Goal: Transaction & Acquisition: Purchase product/service

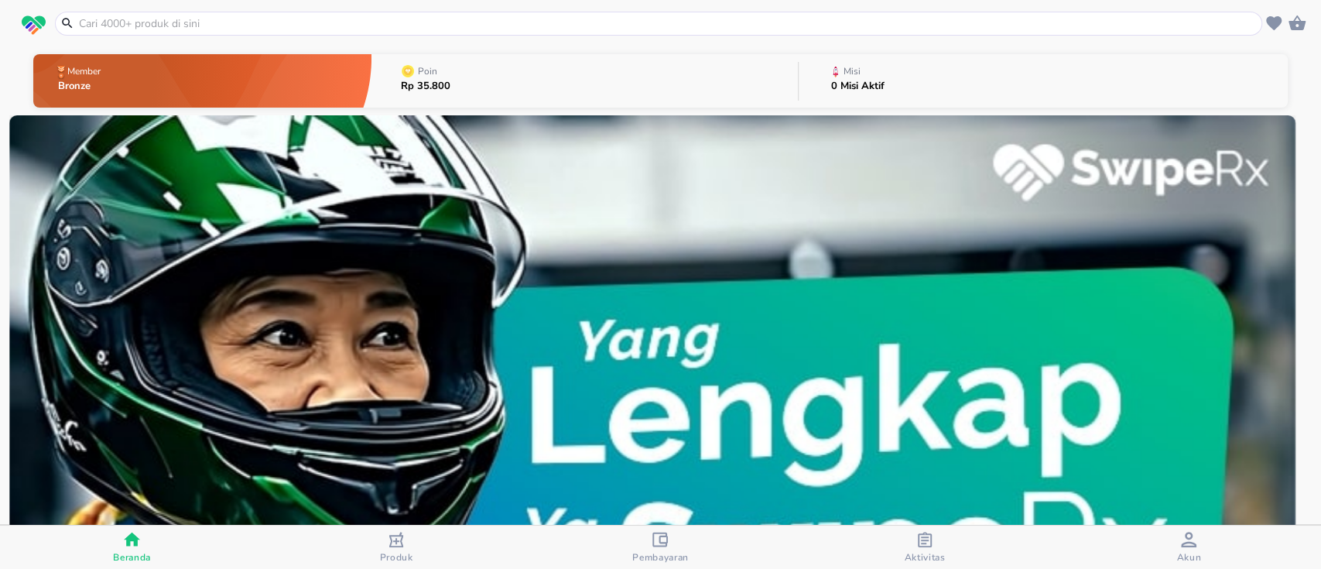
click at [805, 29] on input "text" at bounding box center [667, 23] width 1181 height 16
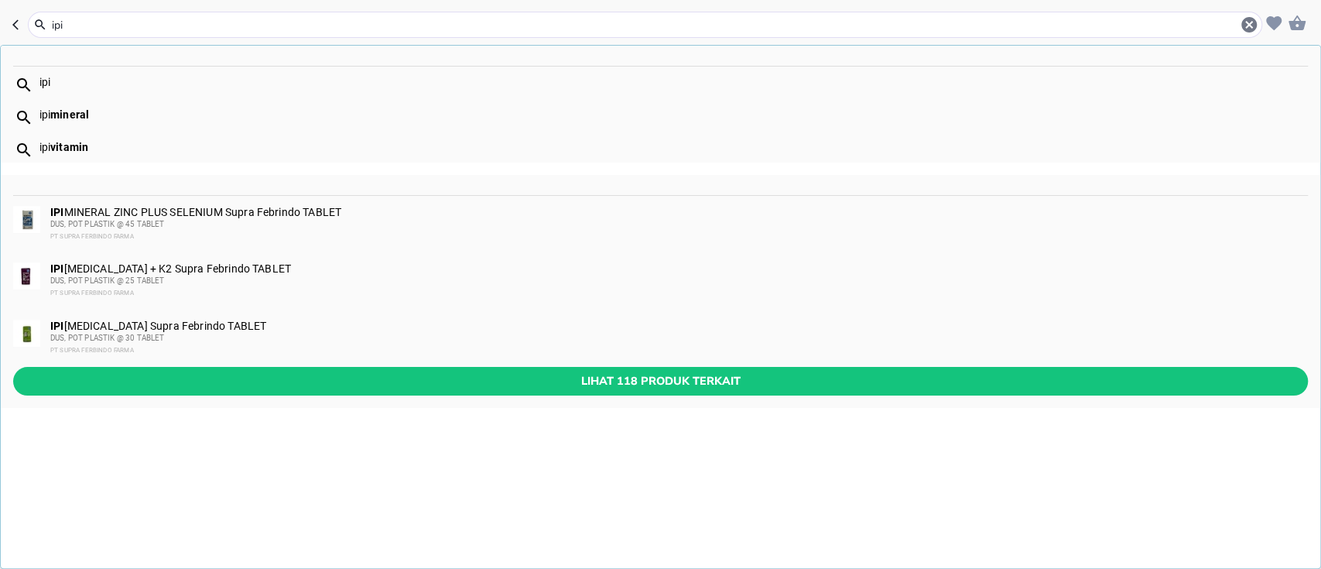
type input "ipi"
click at [368, 275] on div "DUS, POT PLASTIK @ 25 TABLET" at bounding box center [678, 281] width 1256 height 12
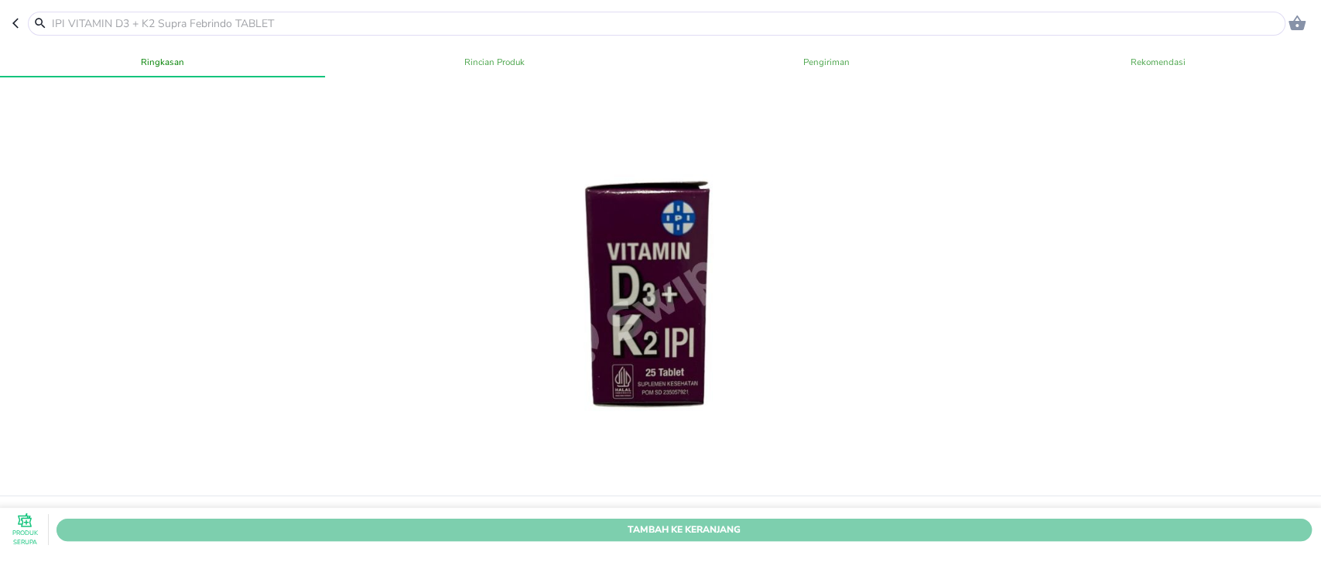
click at [1060, 522] on span "Tambah Ke Keranjang" at bounding box center [684, 530] width 1232 height 16
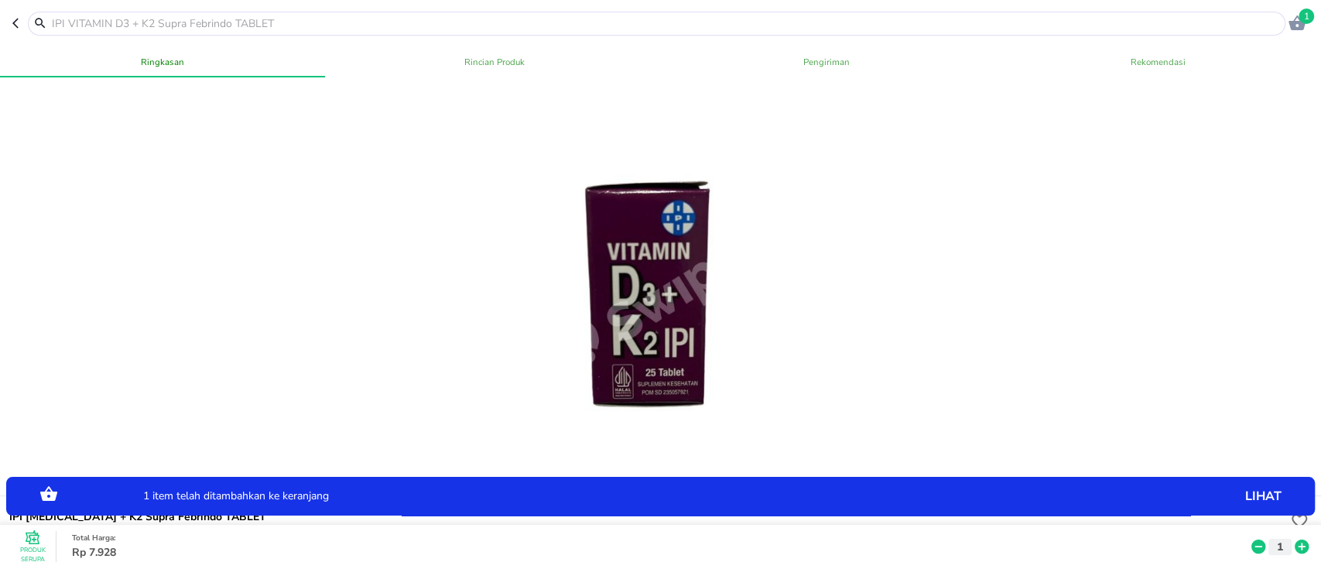
click at [310, 26] on input "text" at bounding box center [665, 23] width 1231 height 16
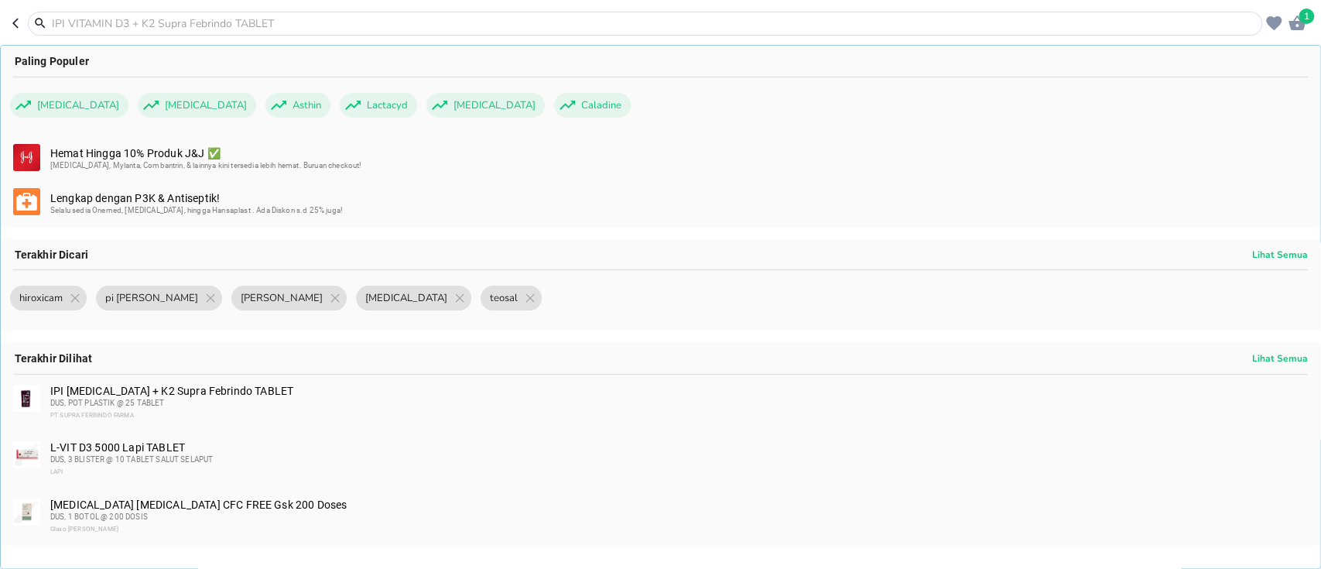
click at [423, 22] on input "text" at bounding box center [654, 23] width 1208 height 16
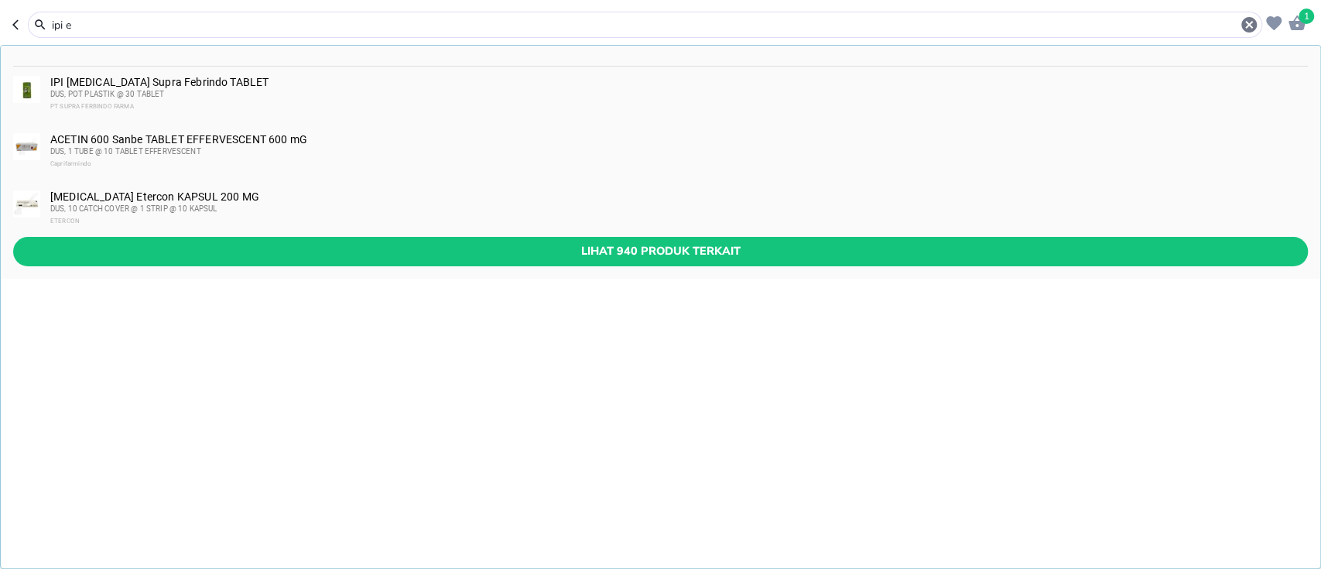
type input "ipi e"
click at [258, 82] on div "IPI [MEDICAL_DATA] Supra Febrindo TABLET DUS, POT PLASTIK @ 30 TABLET PT SUPRA …" at bounding box center [678, 94] width 1256 height 37
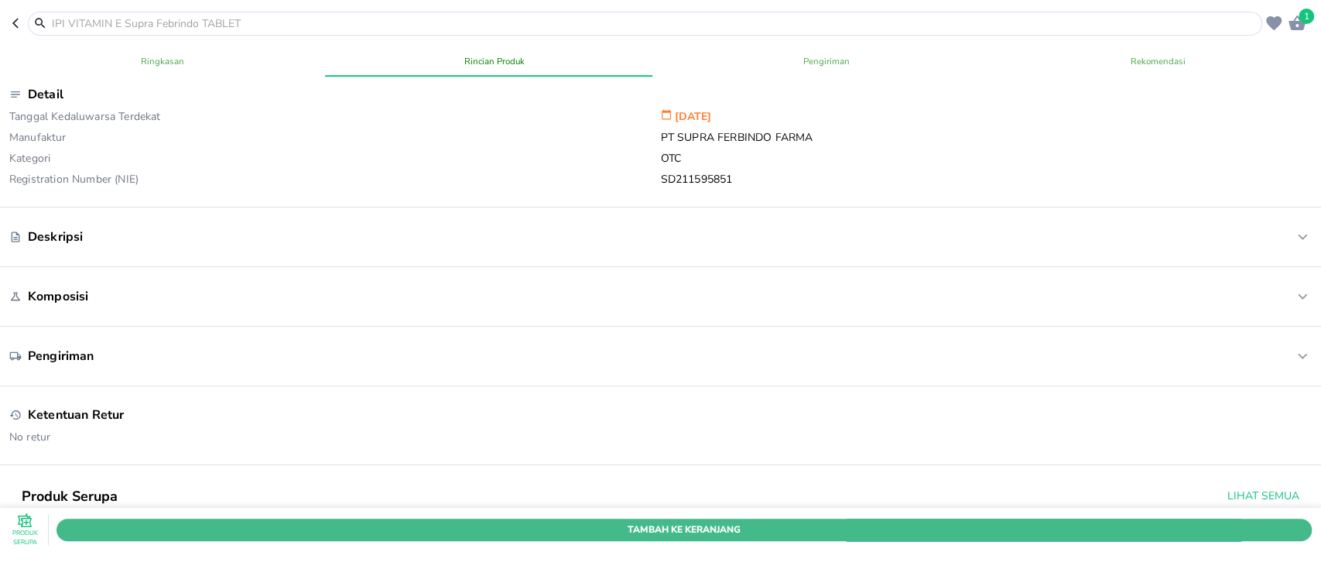
scroll to position [310, 0]
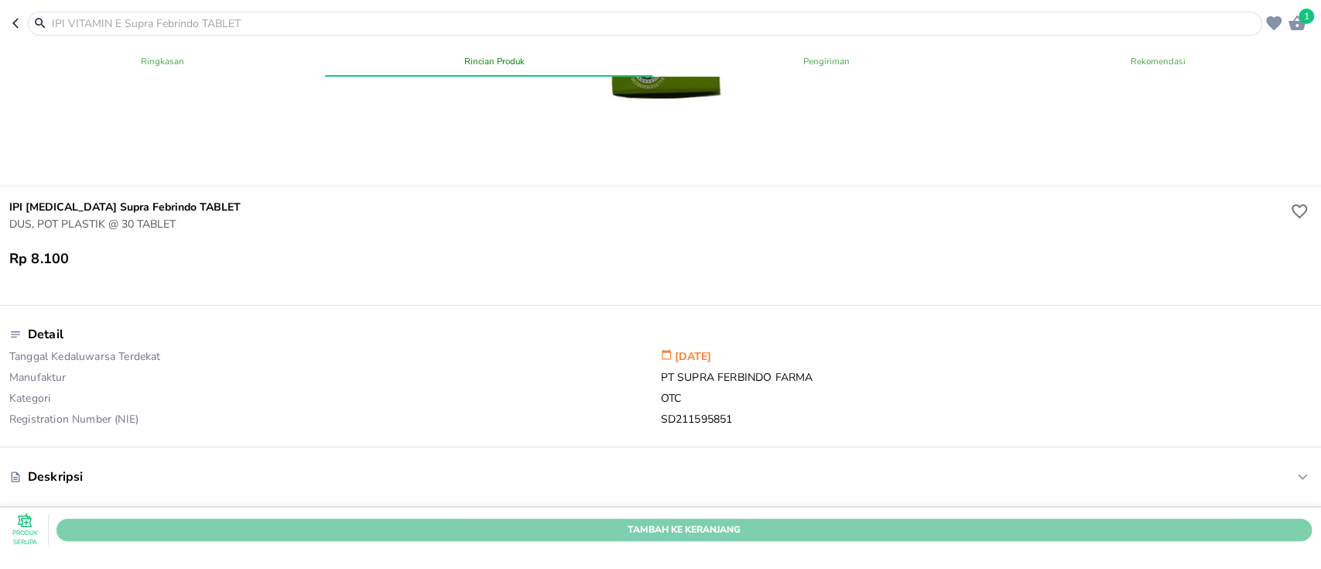
click at [842, 522] on span "Tambah Ke Keranjang" at bounding box center [684, 530] width 1232 height 16
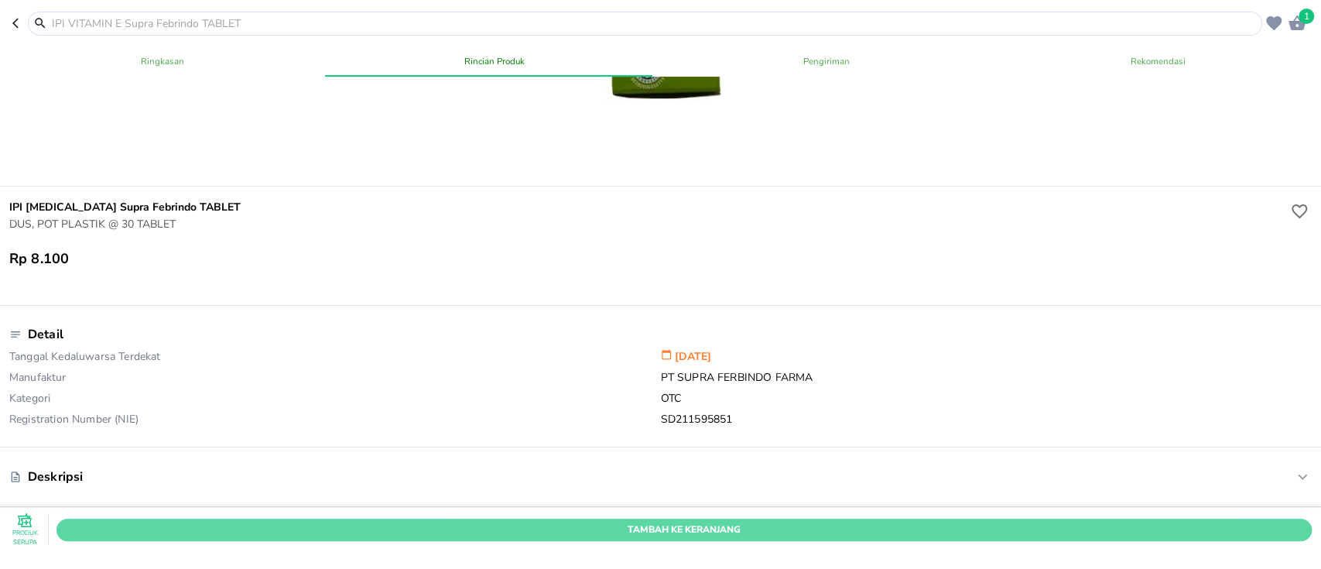
click at [842, 508] on div "Produk Serupa Tambah Ke Keranjang ;" at bounding box center [660, 540] width 1327 height 65
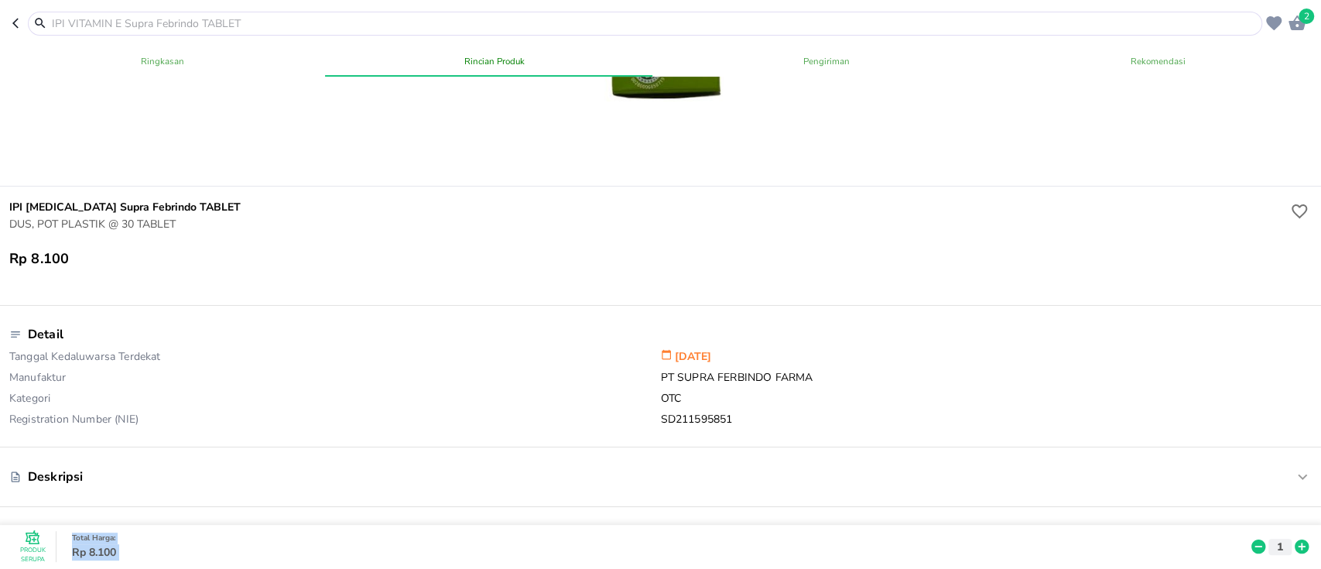
click at [362, 20] on input "text" at bounding box center [654, 23] width 1208 height 16
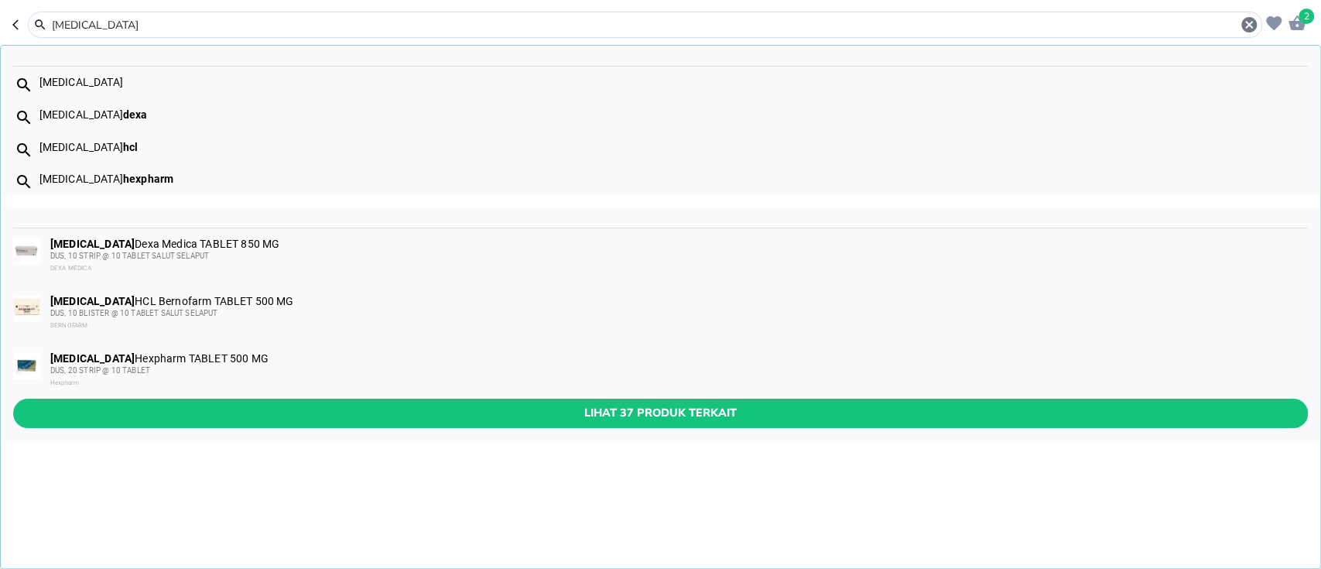
type input "[MEDICAL_DATA]"
click at [272, 368] on div "DUS, 20 STRIP @ 10 TABLET" at bounding box center [678, 370] width 1256 height 12
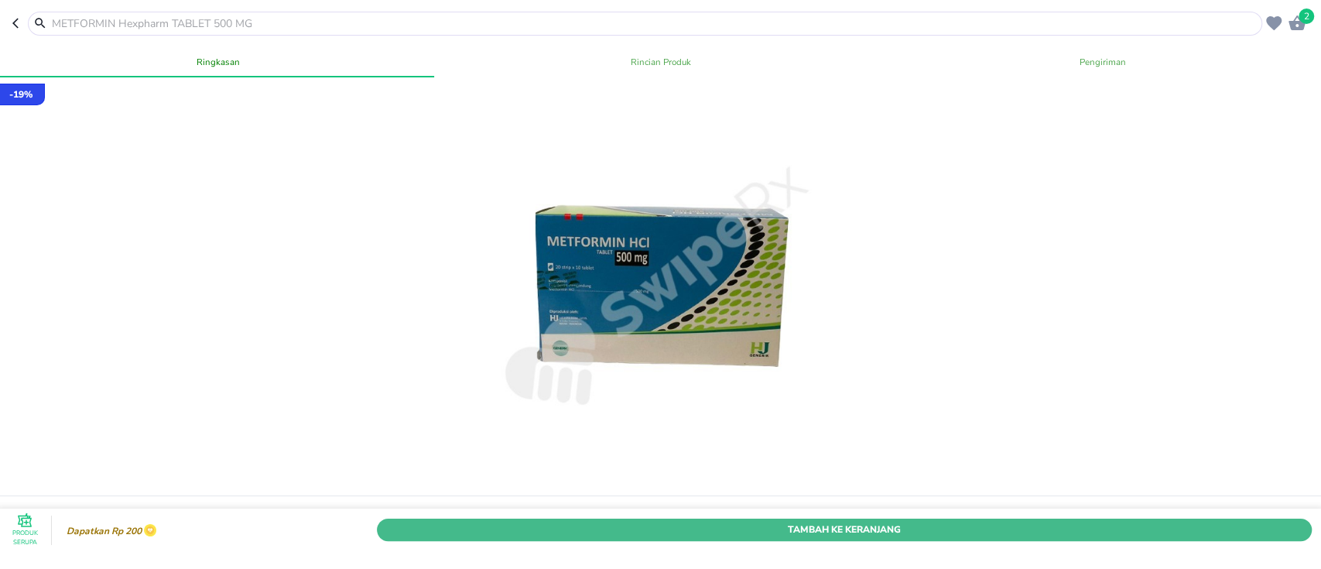
click at [823, 522] on span "Tambah Ke Keranjang" at bounding box center [844, 530] width 912 height 16
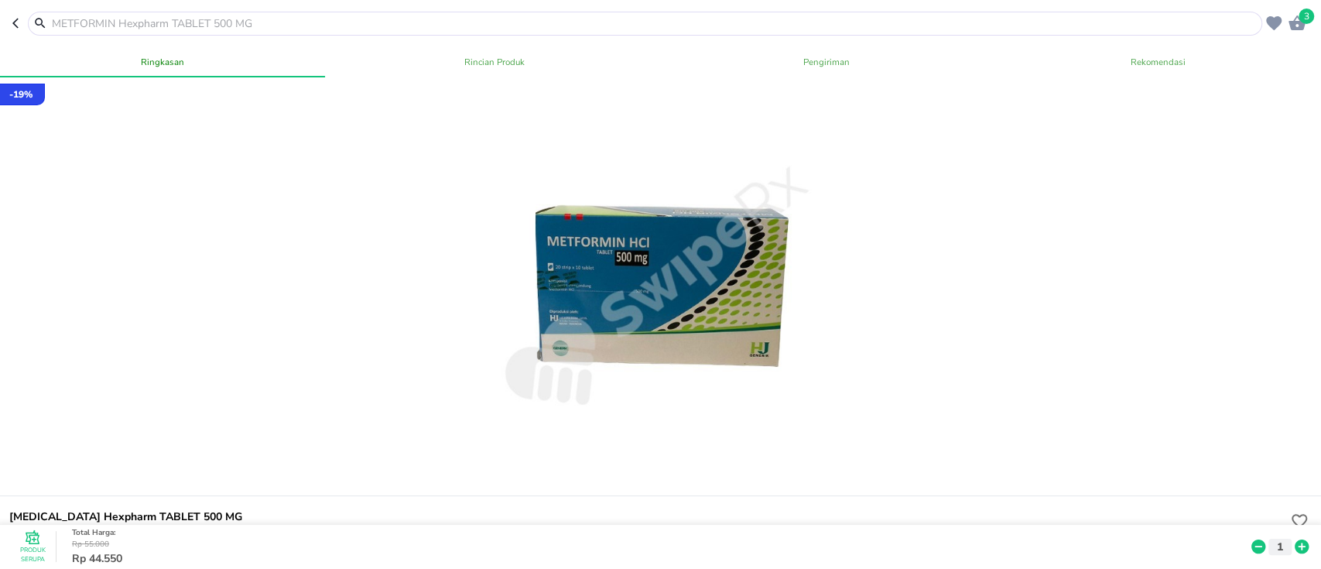
click at [387, 22] on input "text" at bounding box center [654, 23] width 1208 height 16
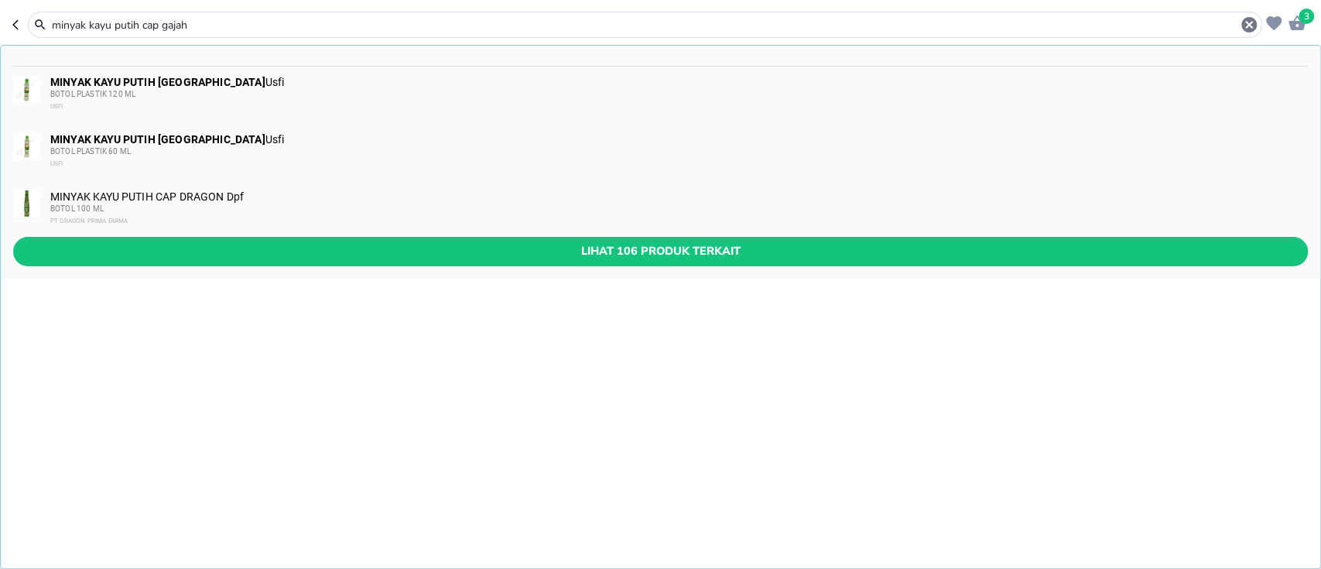
type input "minyak kayu putih cap gajah"
click at [207, 84] on b "MINYAK KAYU PUTIH [GEOGRAPHIC_DATA]" at bounding box center [157, 82] width 215 height 12
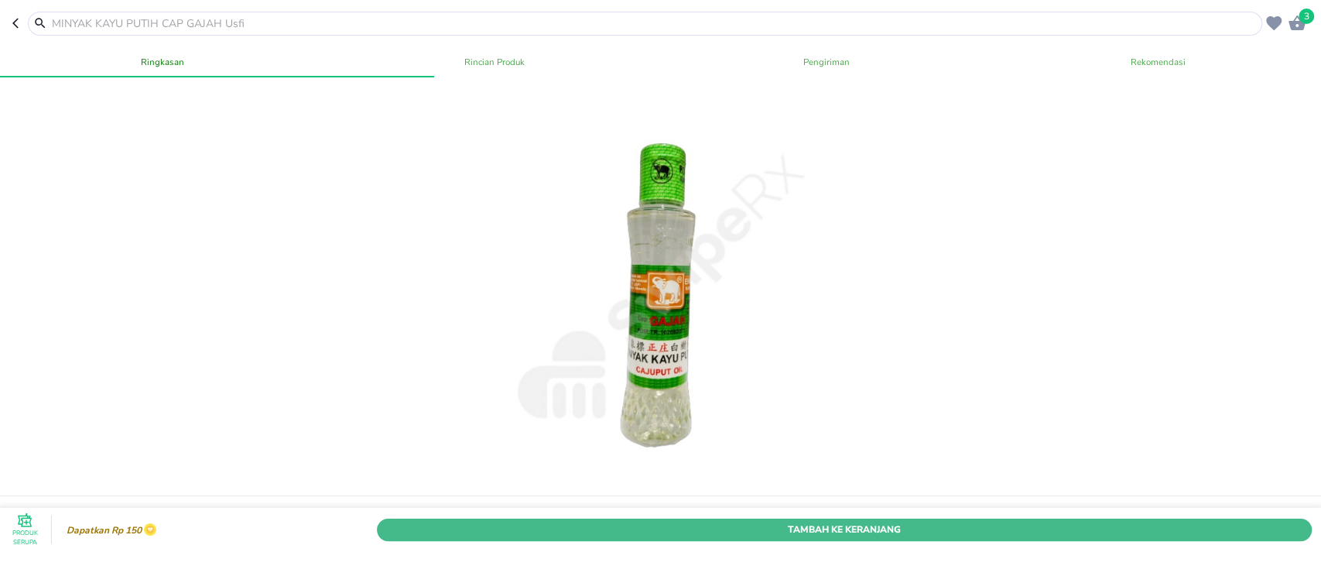
scroll to position [103, 0]
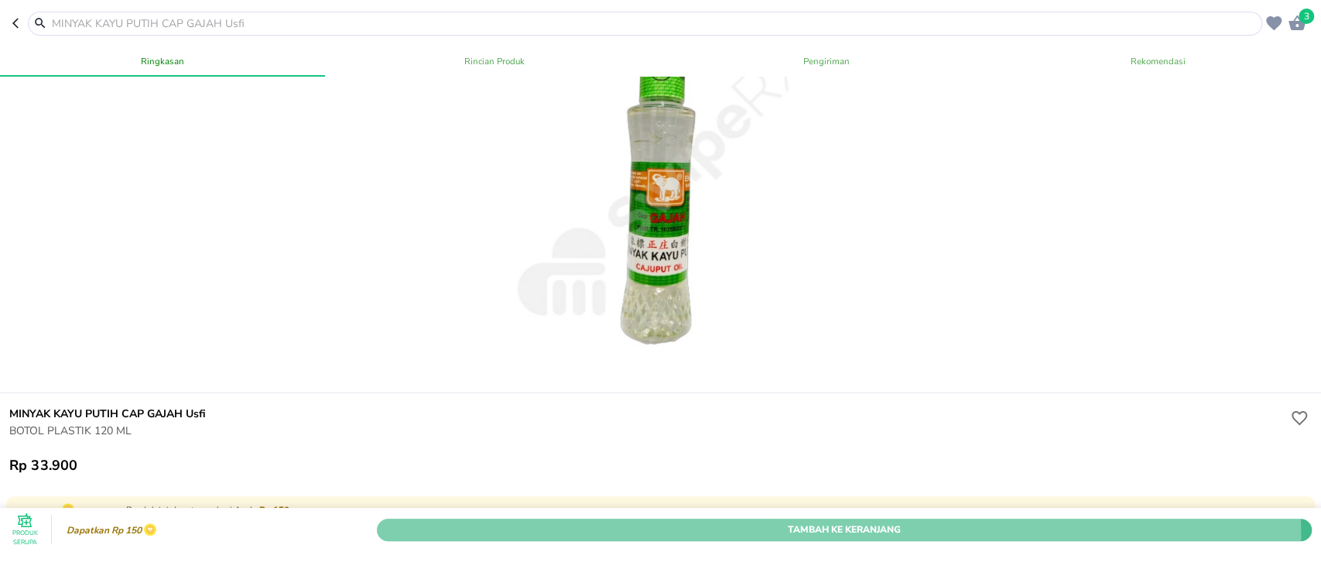
click at [816, 522] on span "Tambah Ke Keranjang" at bounding box center [844, 530] width 912 height 16
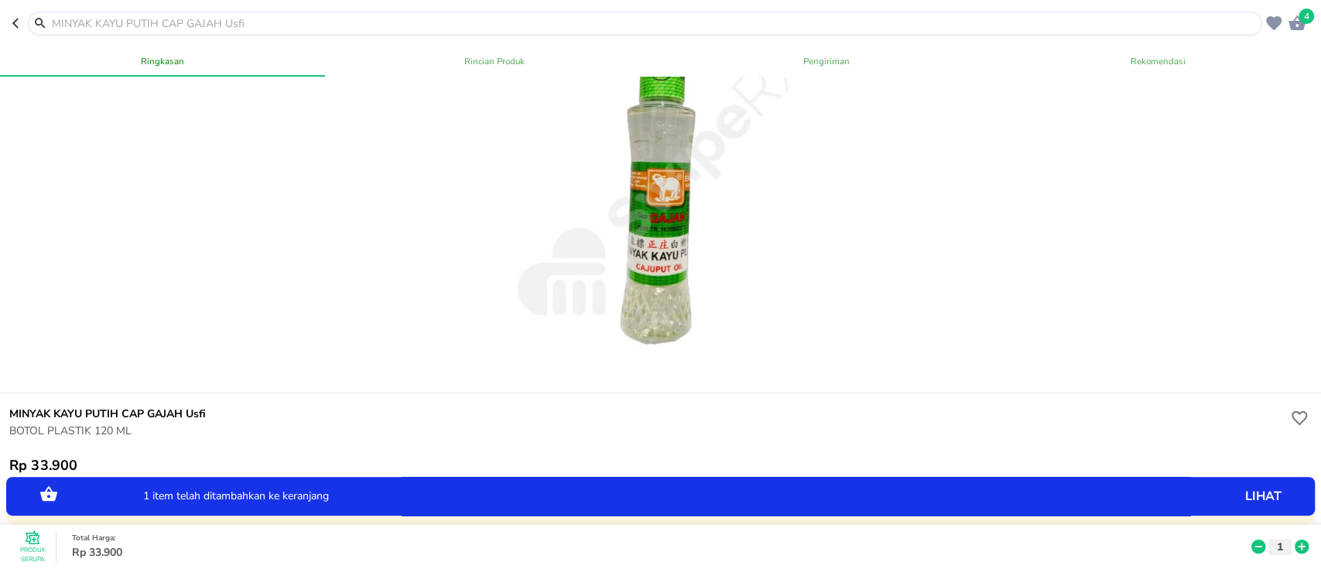
click at [334, 13] on div at bounding box center [645, 24] width 1234 height 24
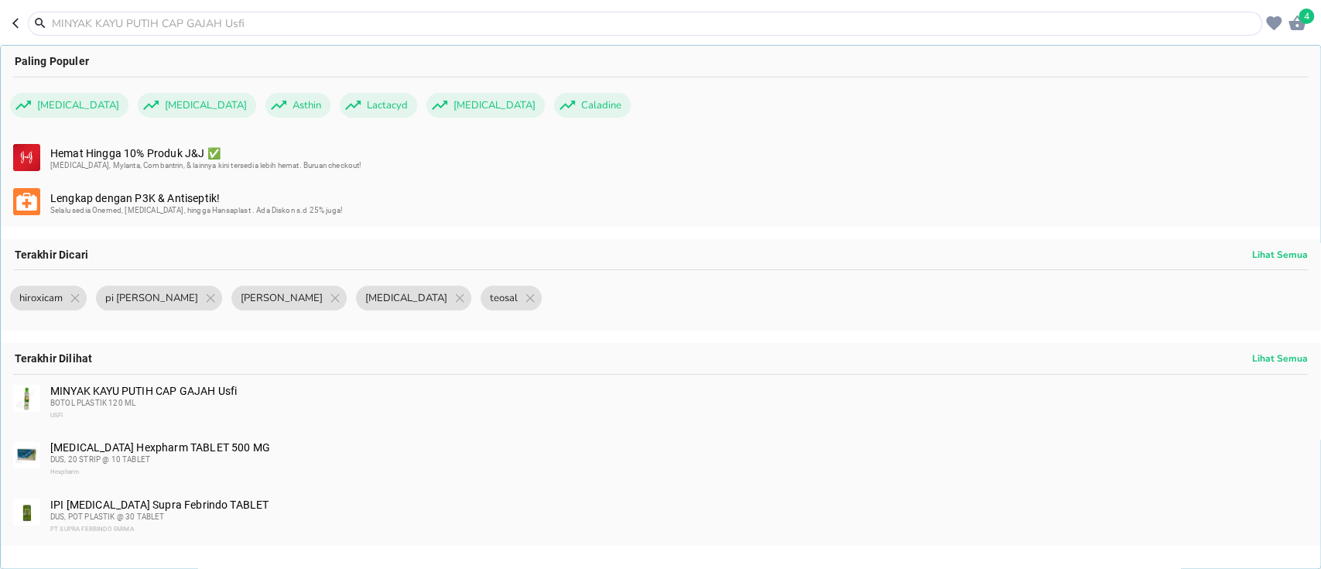
click at [334, 16] on input "text" at bounding box center [654, 23] width 1208 height 16
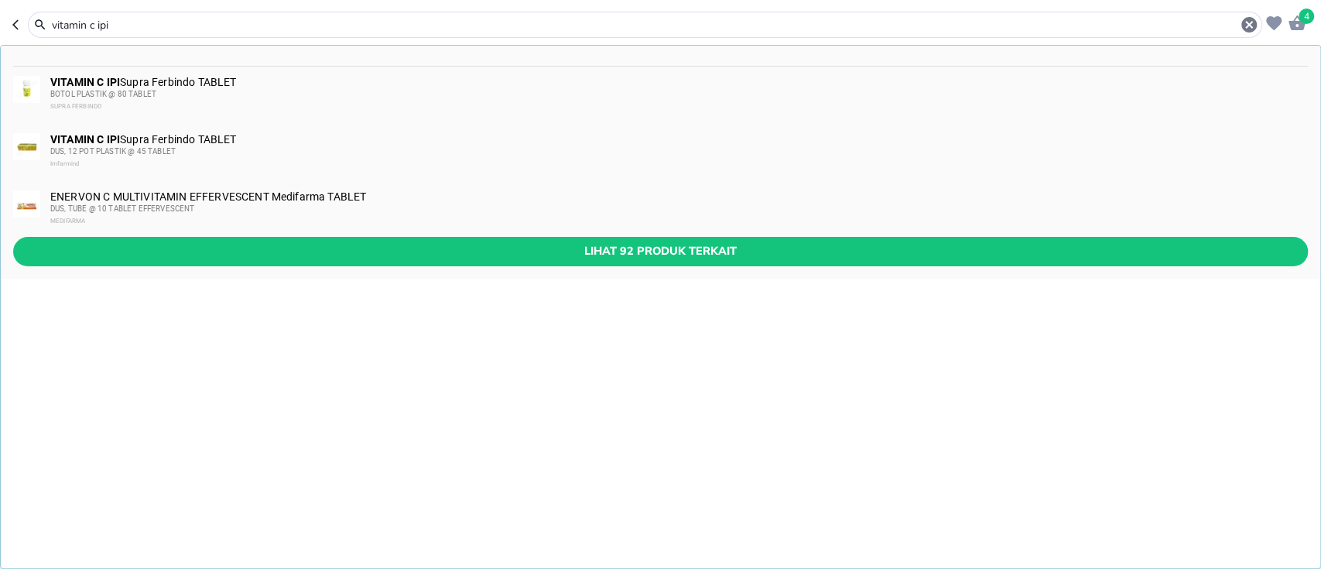
type input "vitamin c ipi"
click at [322, 96] on div "BOTOL PLASTIK @ 80 TABLET" at bounding box center [678, 94] width 1256 height 12
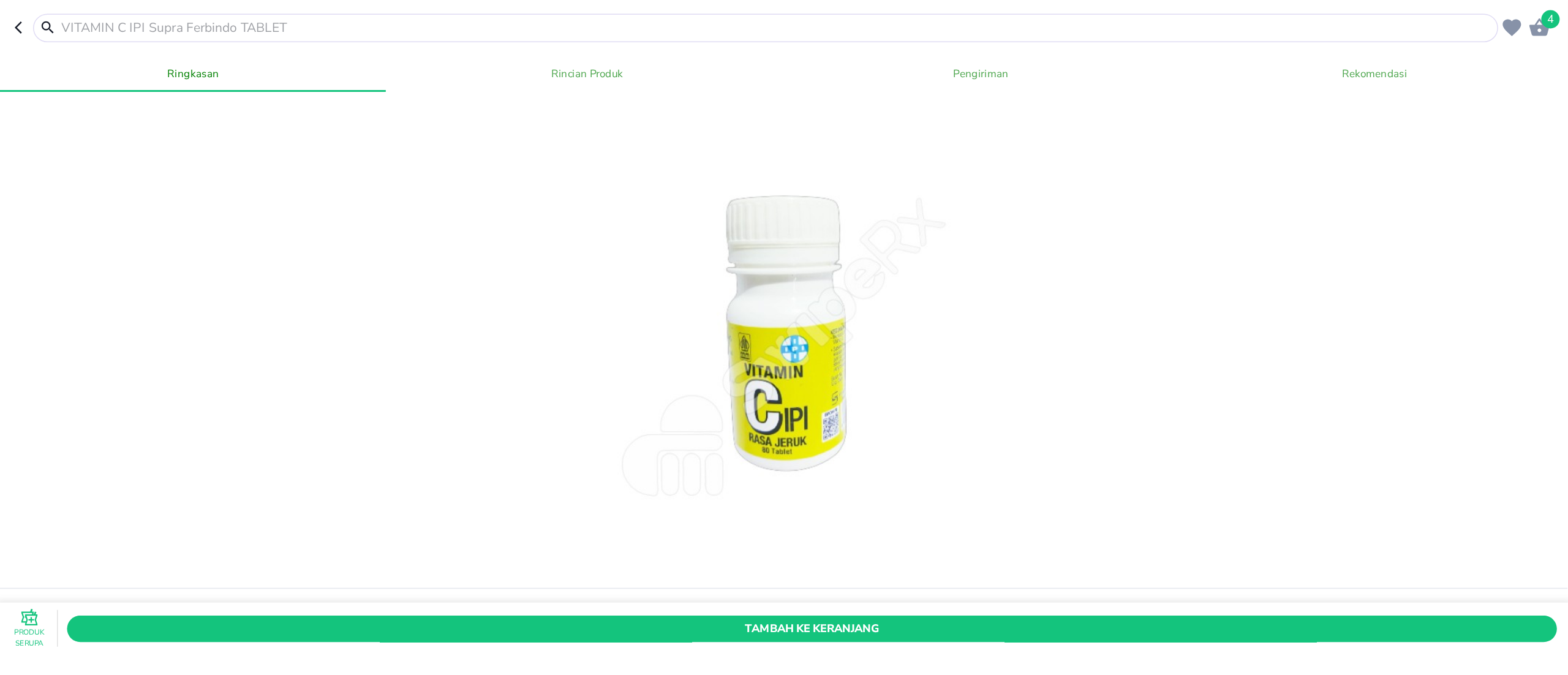
scroll to position [163, 0]
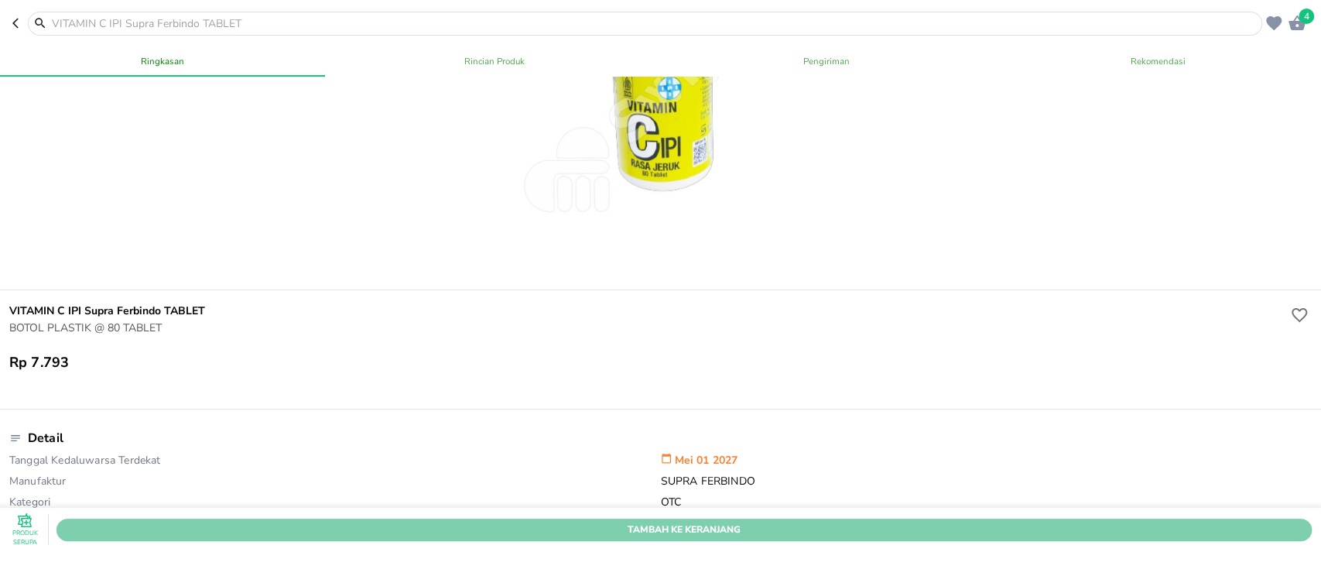
click at [686, 522] on span "Tambah Ke Keranjang" at bounding box center [684, 530] width 1232 height 16
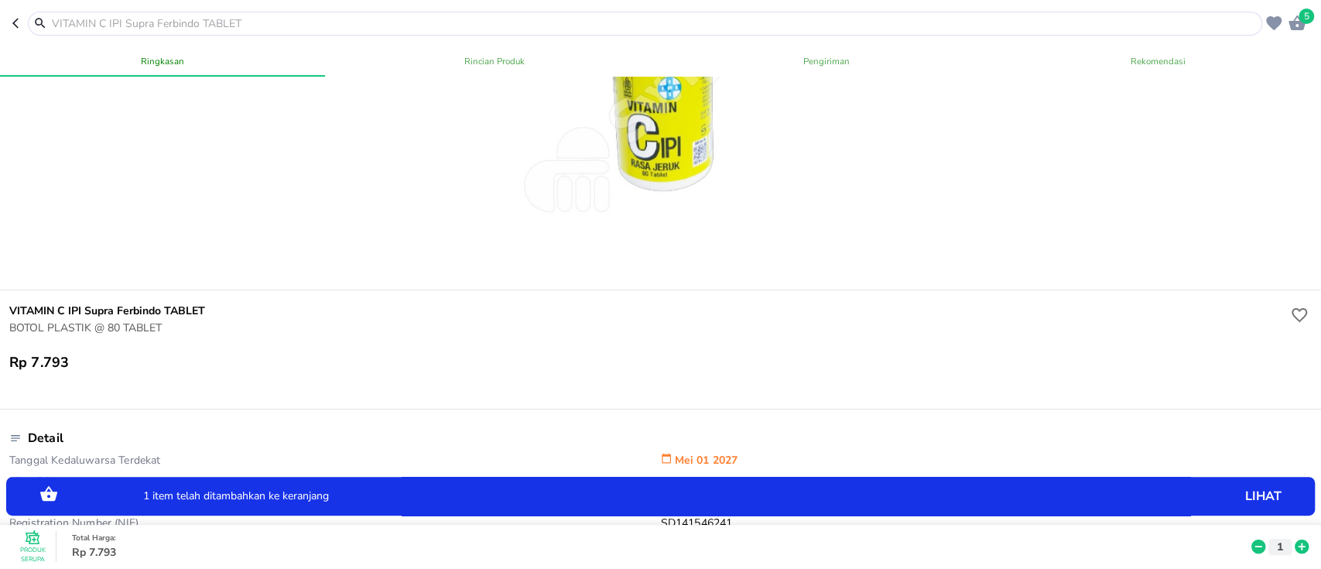
click at [1300, 33] on div "5" at bounding box center [1296, 23] width 23 height 23
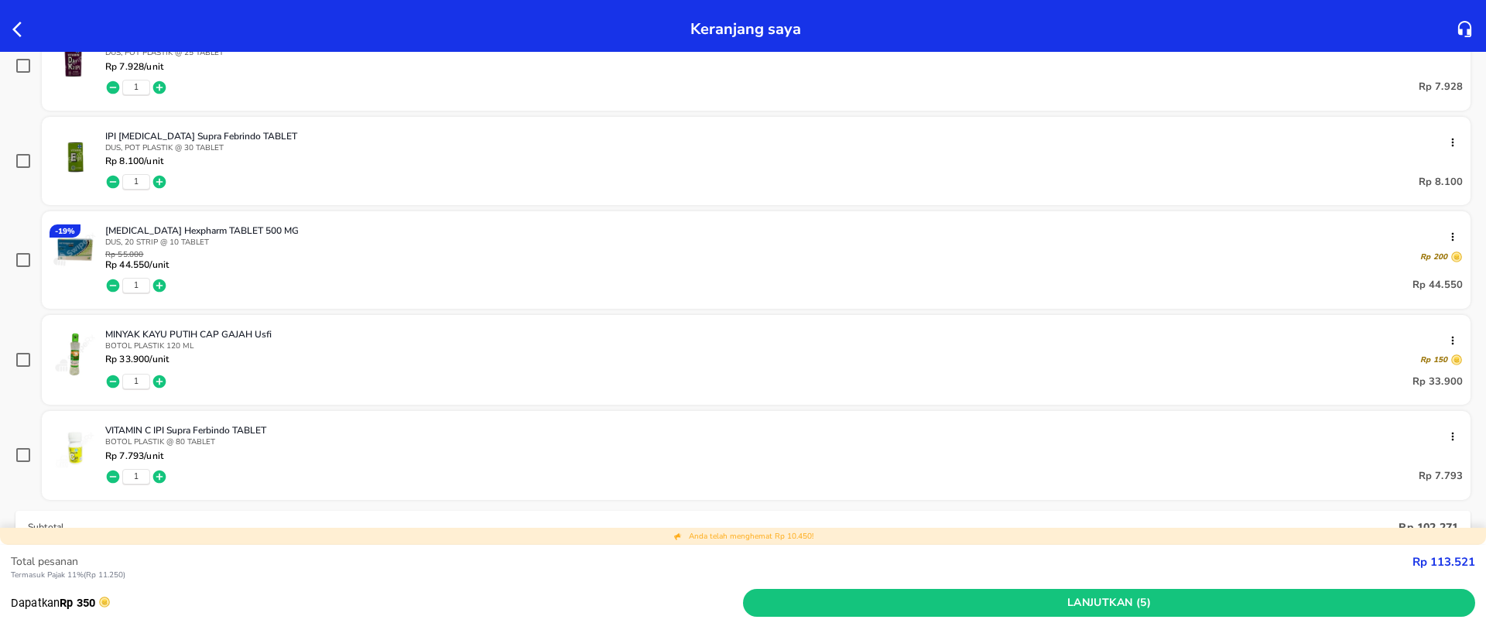
scroll to position [248, 0]
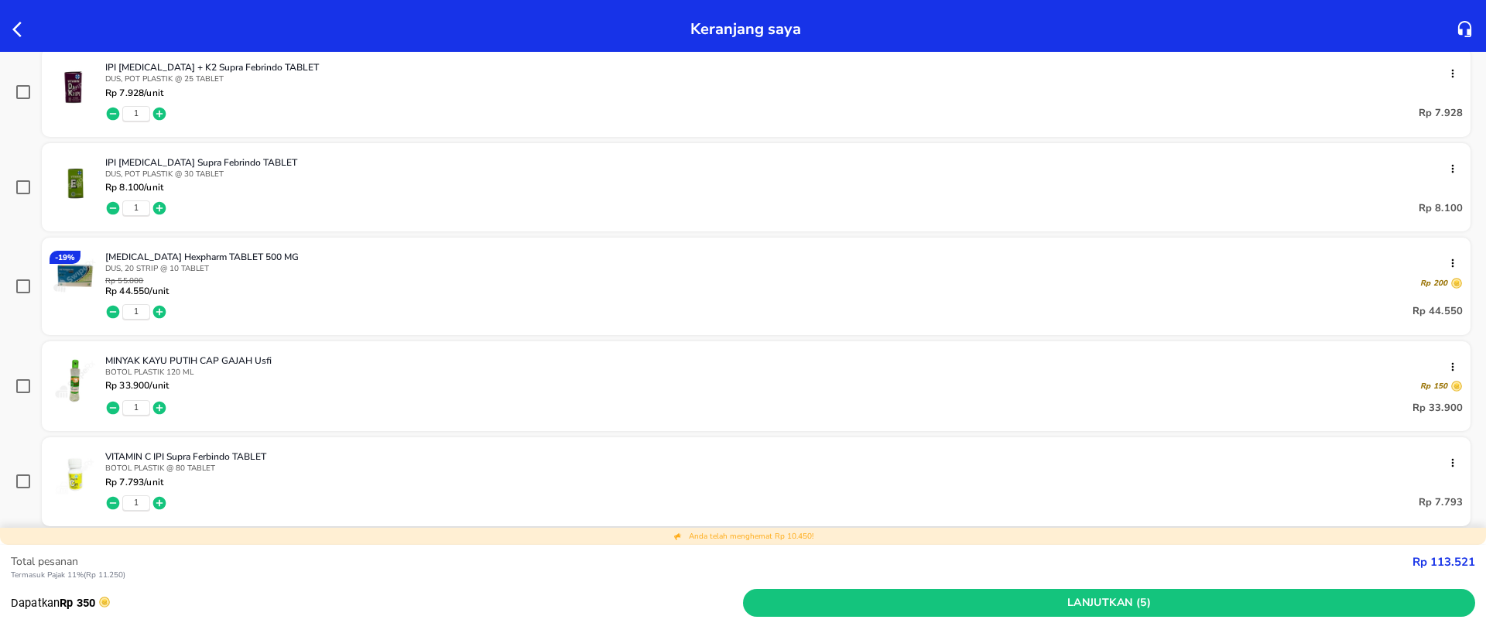
click at [1045, 501] on div "Keranjang saya Pesanan anda sudah siap Anda memiliki cukup kredit untuk pemesan…" at bounding box center [743, 320] width 1486 height 640
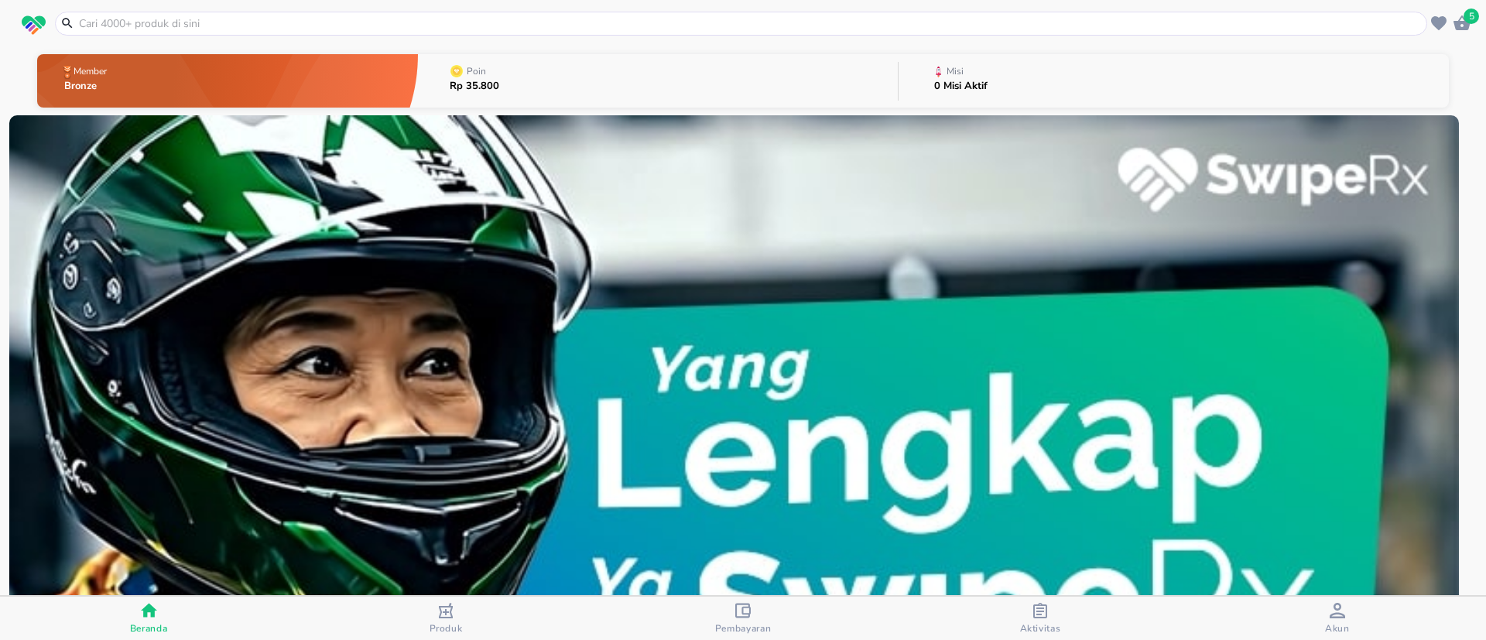
click at [1470, 25] on icon "button" at bounding box center [1462, 23] width 19 height 19
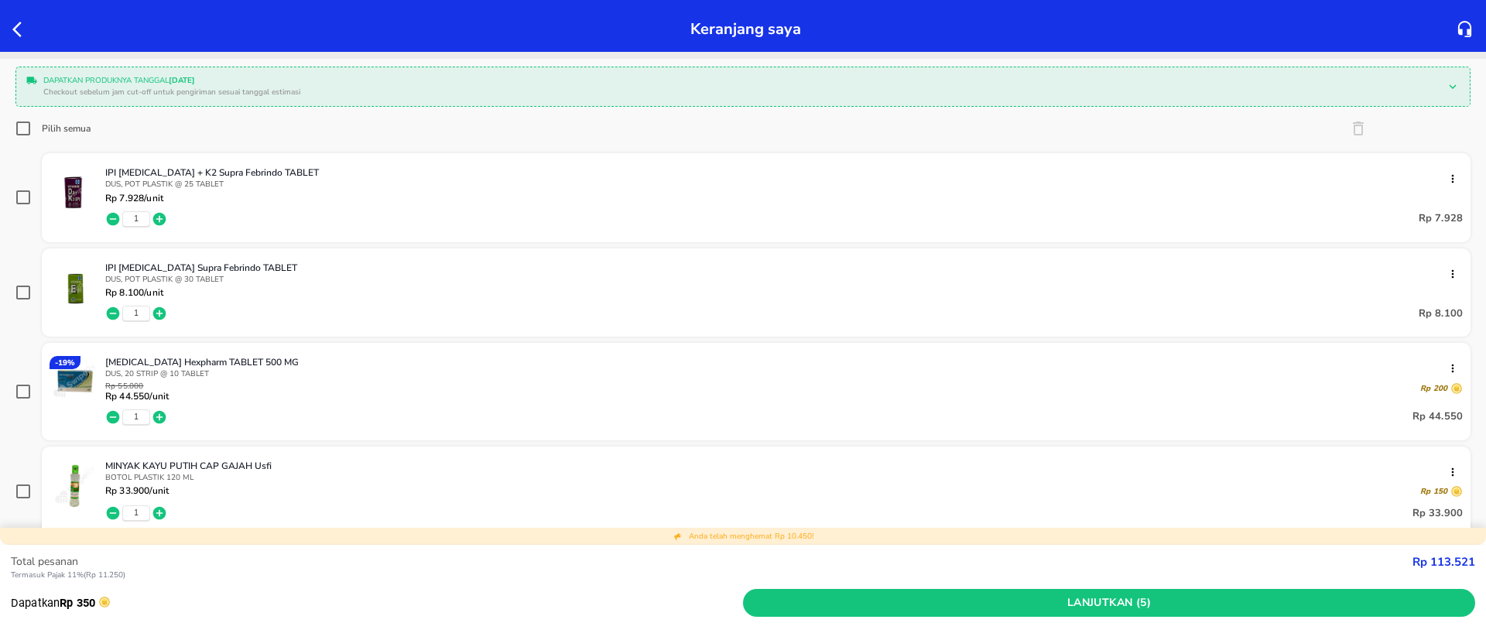
scroll to position [116, 0]
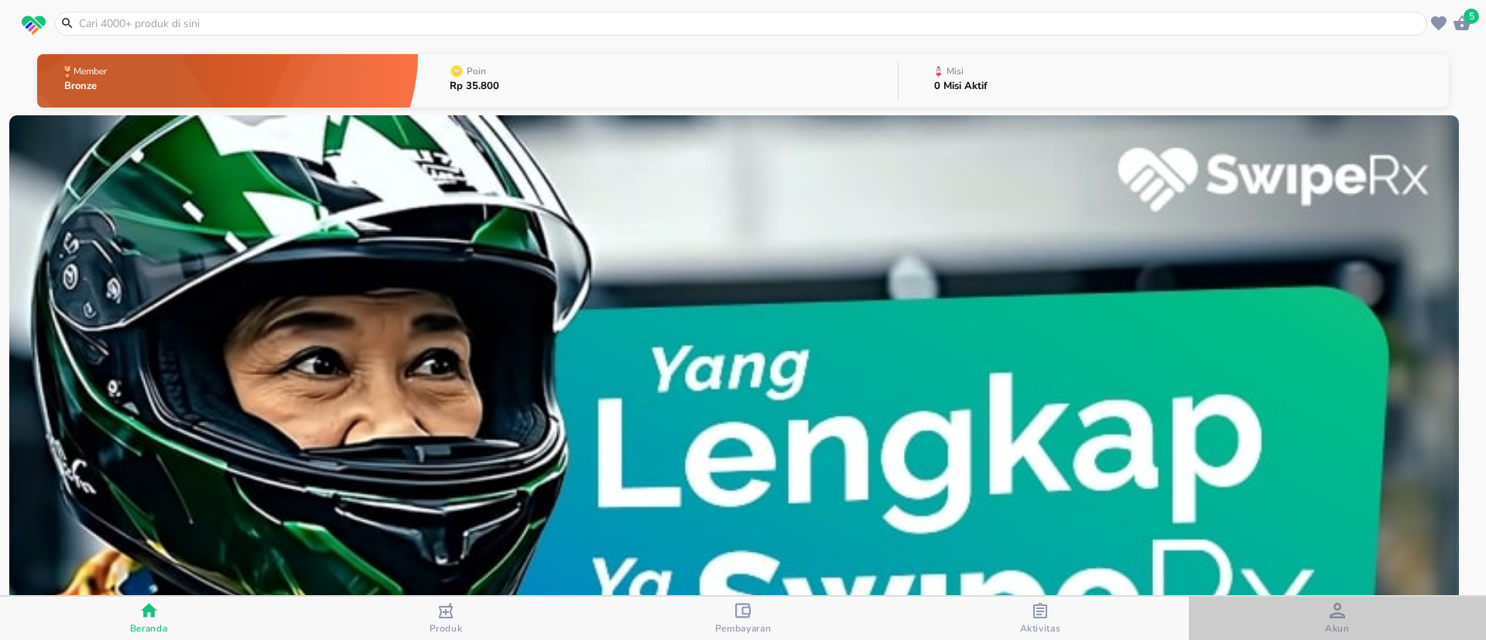
click at [1327, 617] on div "Akun" at bounding box center [1337, 619] width 25 height 32
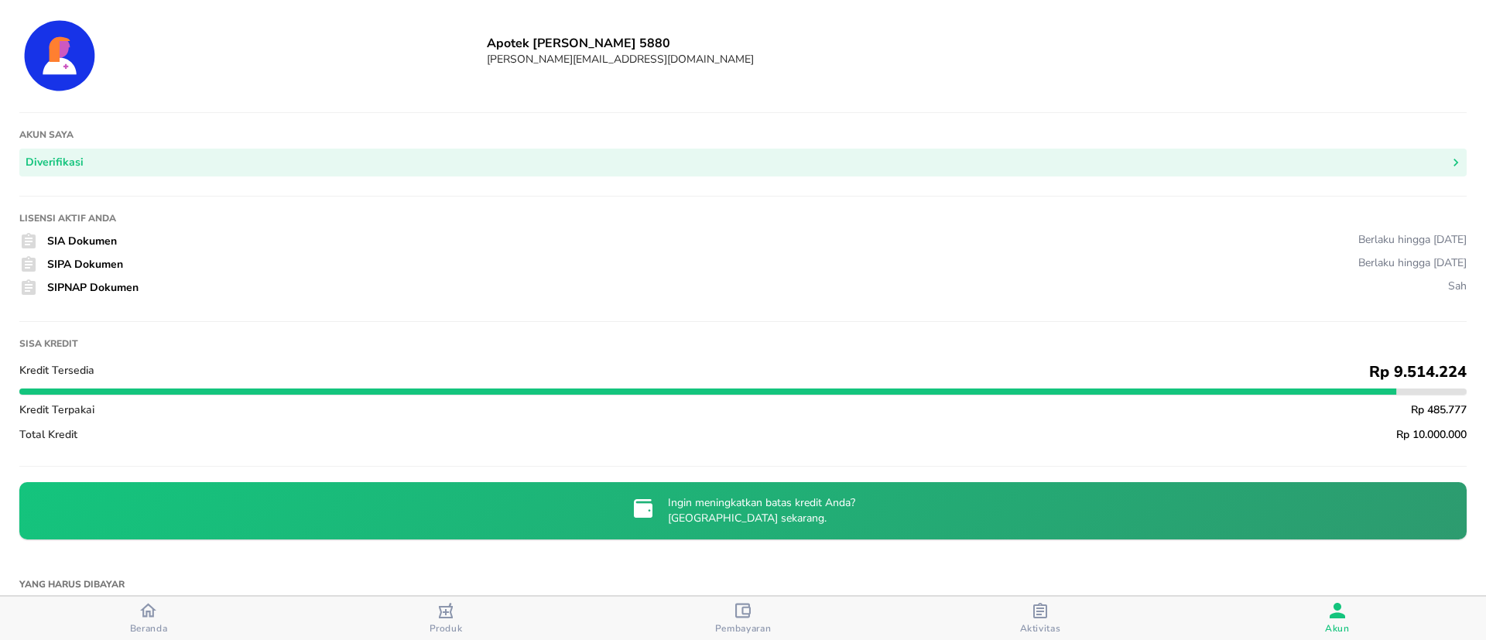
click at [133, 617] on div "Beranda" at bounding box center [149, 618] width 38 height 33
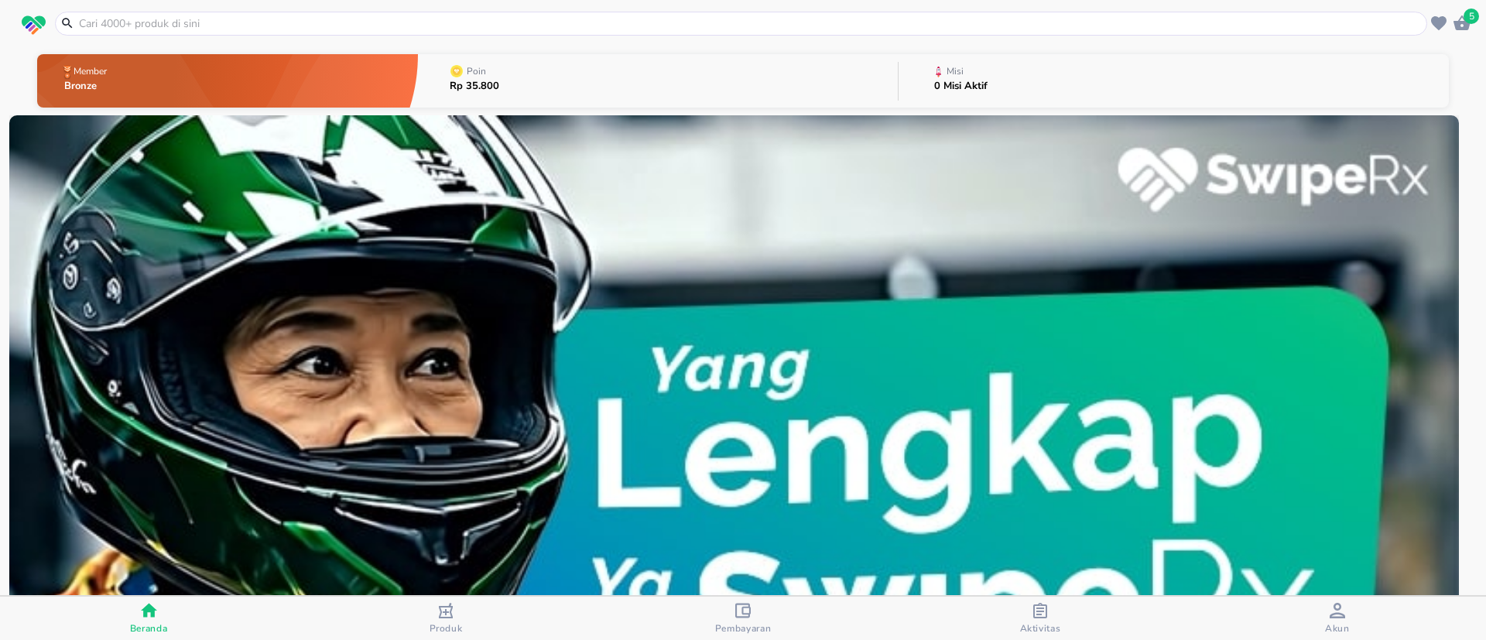
click at [1463, 21] on icon "button" at bounding box center [1461, 22] width 17 height 15
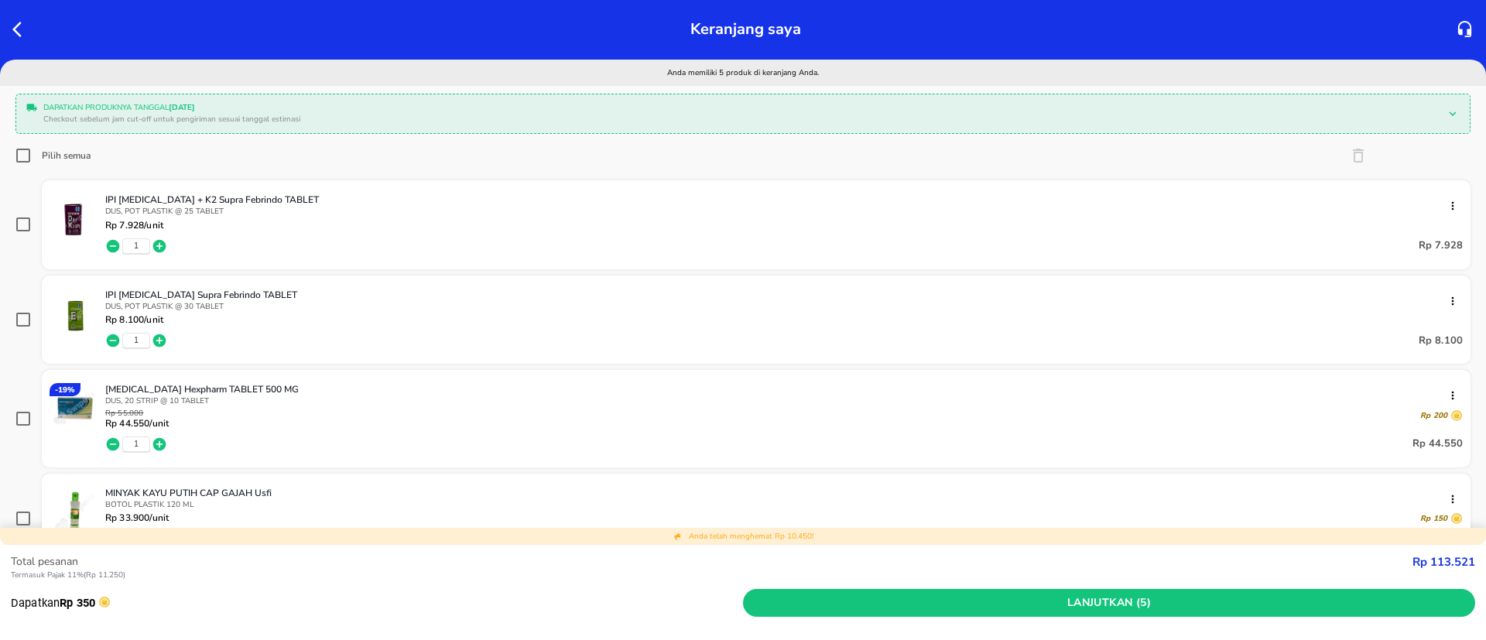
scroll to position [348, 0]
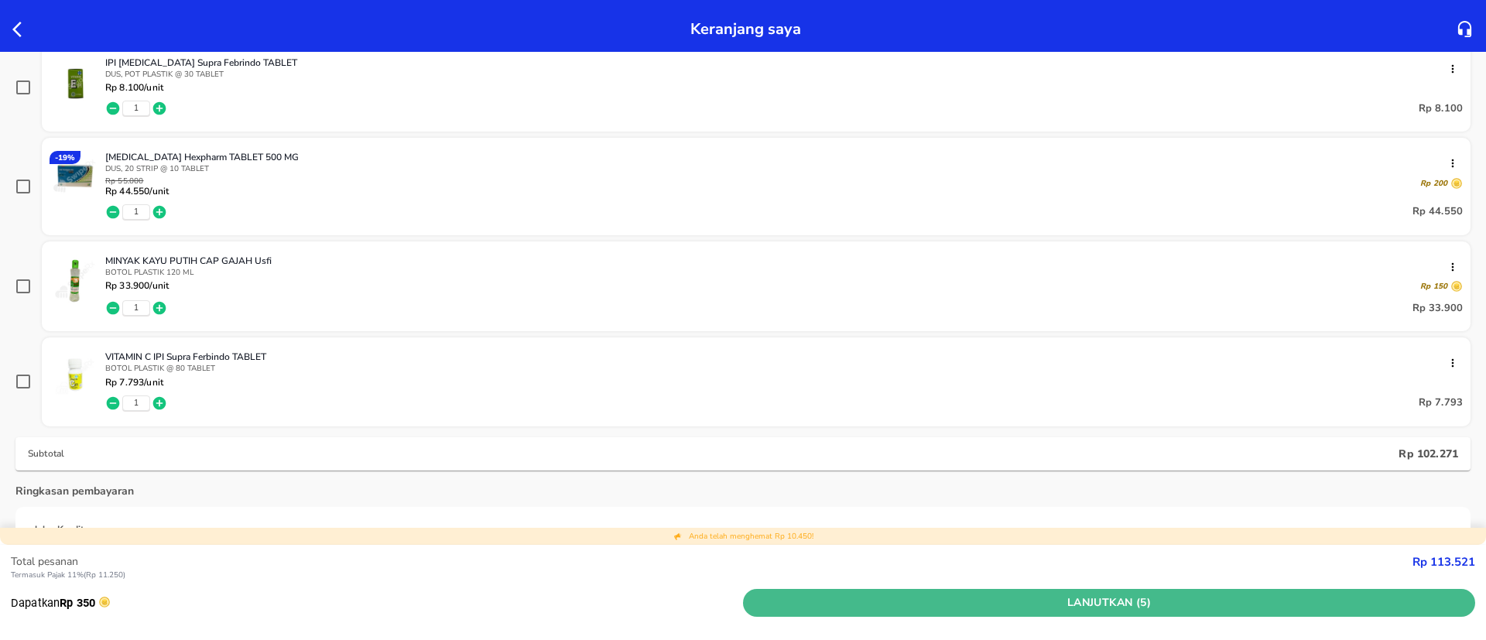
click at [1073, 598] on span "Lanjutkan (5)" at bounding box center [1109, 603] width 720 height 19
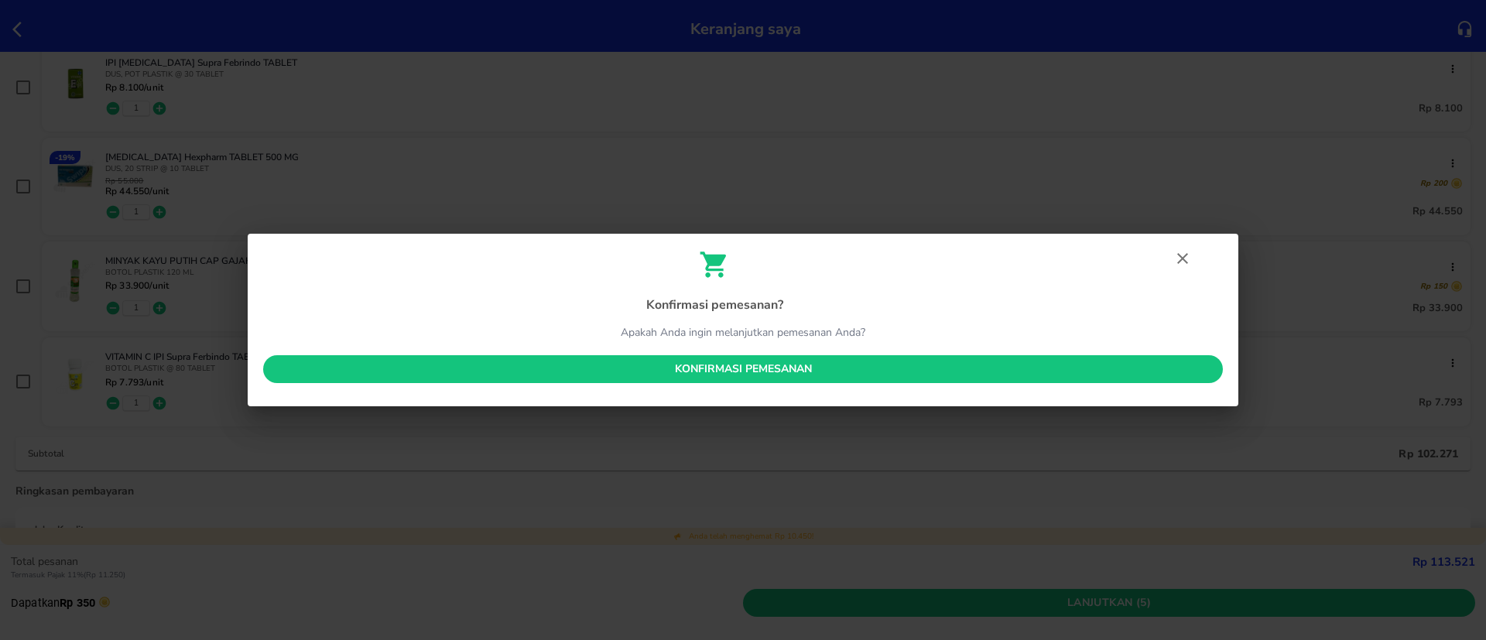
click at [922, 382] on button "Konfirmasi pemesanan" at bounding box center [743, 369] width 960 height 29
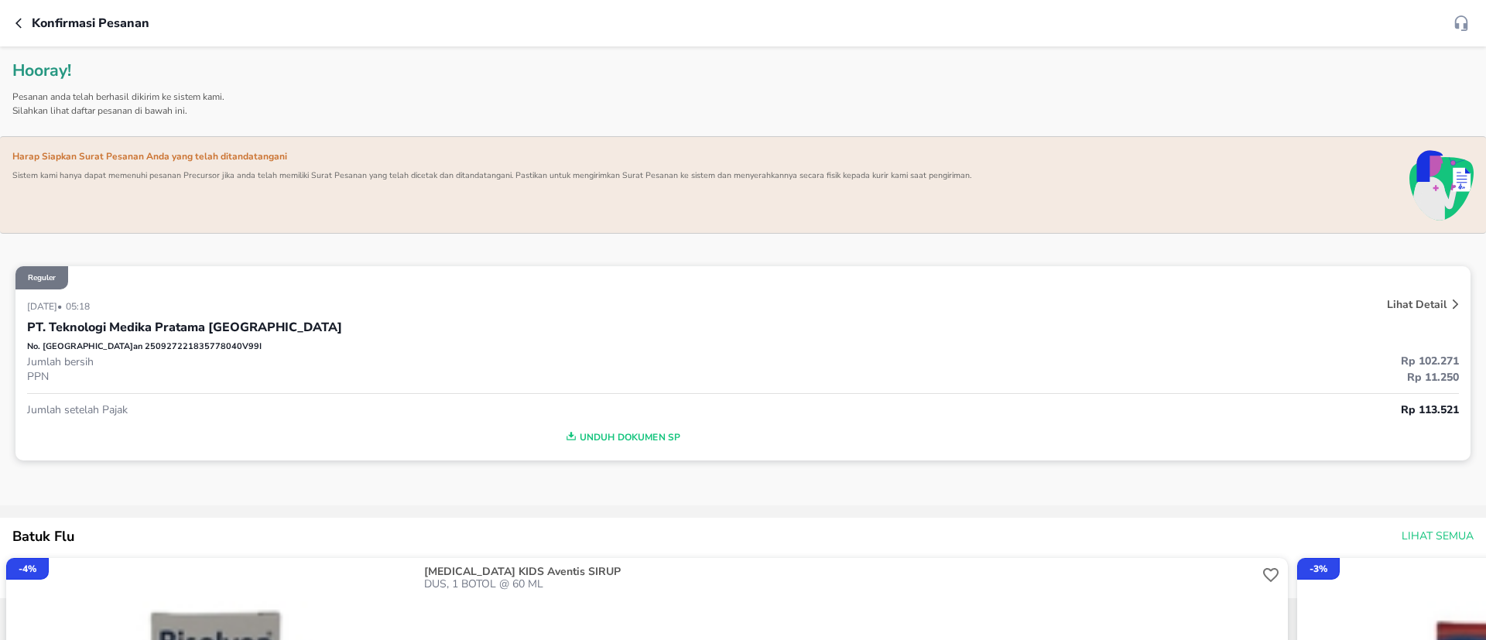
click at [1033, 2] on div "Konfirmasi pesanan" at bounding box center [743, 23] width 1486 height 46
